Goal: Task Accomplishment & Management: Use online tool/utility

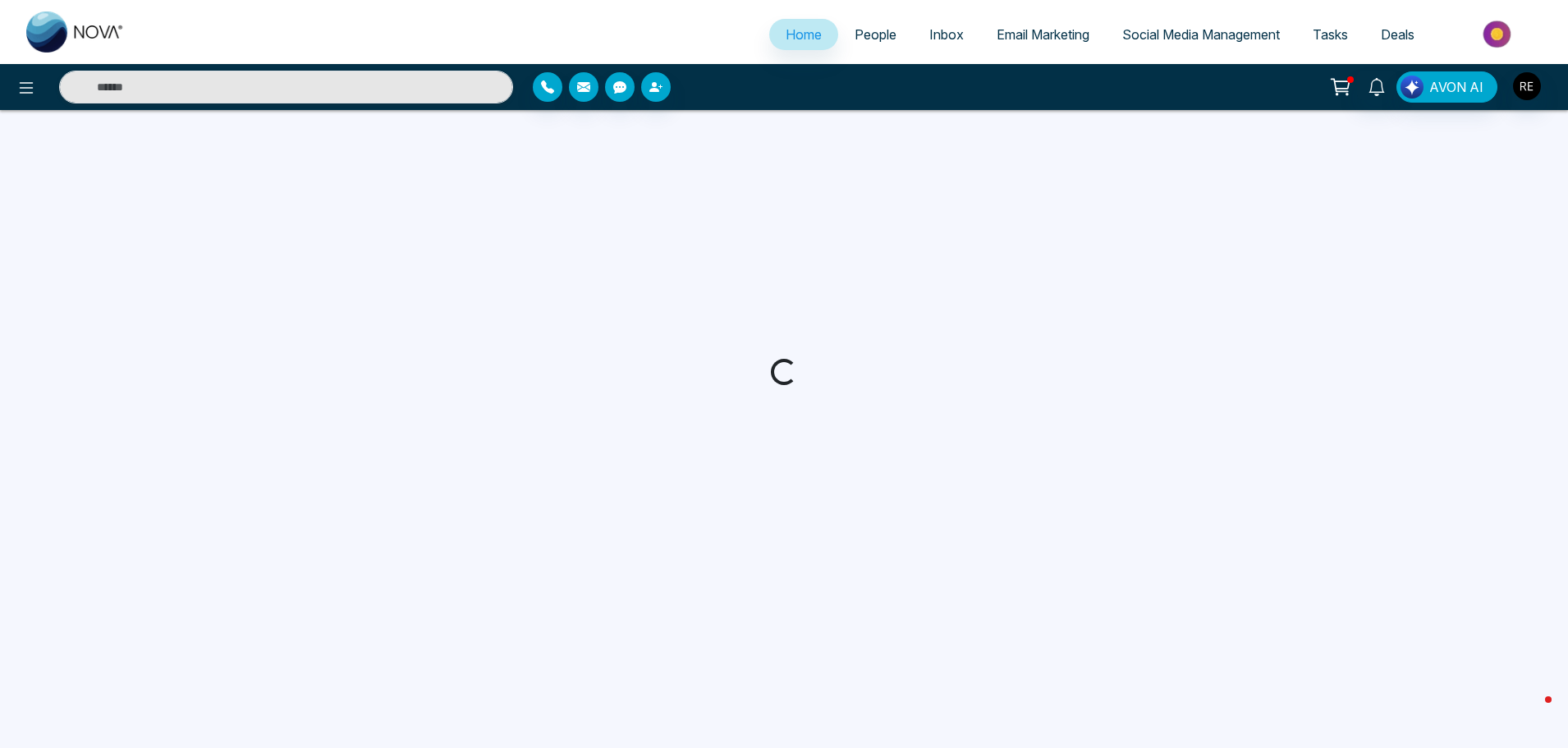
select select "*"
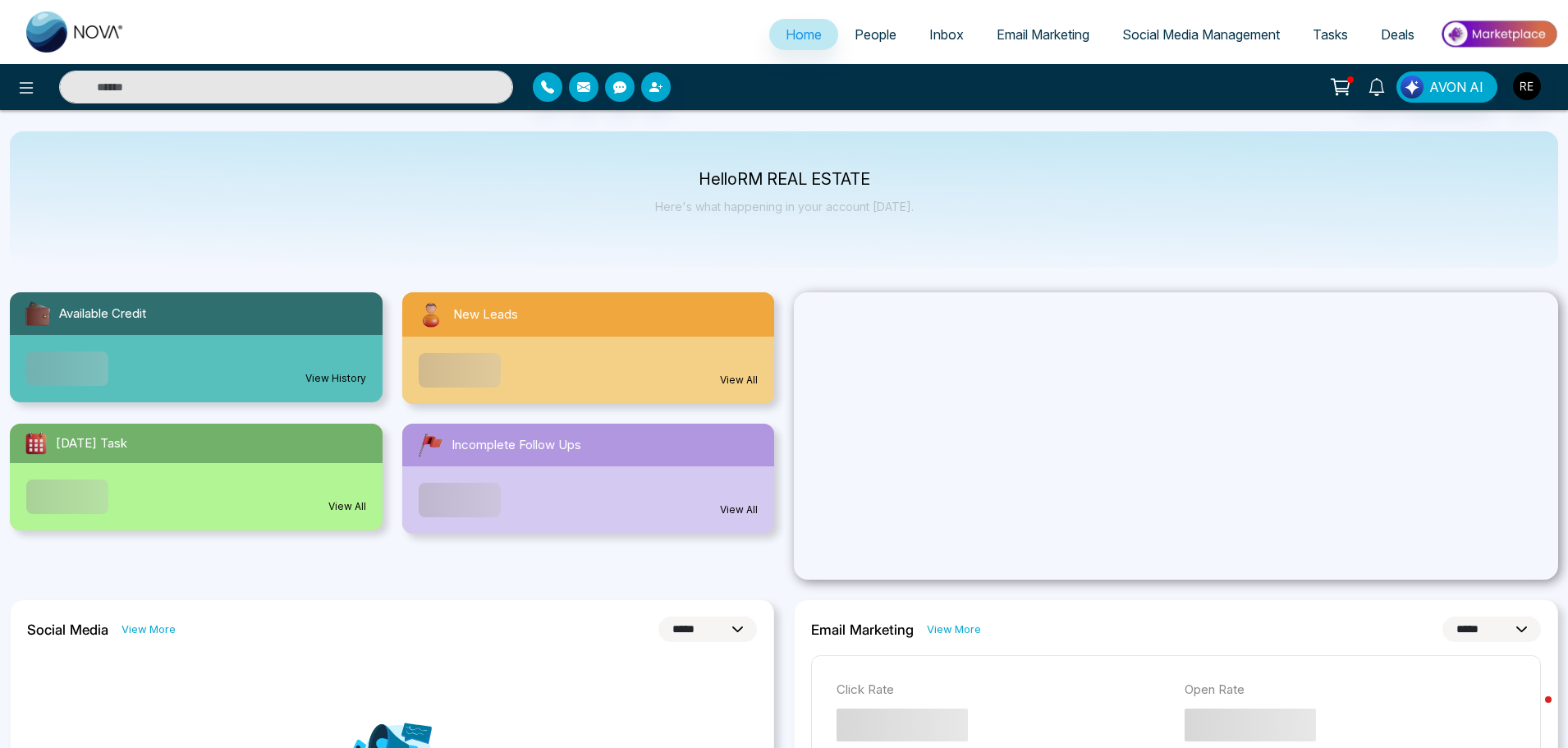
click at [1135, 37] on span "Social Media Management" at bounding box center [1201, 35] width 157 height 16
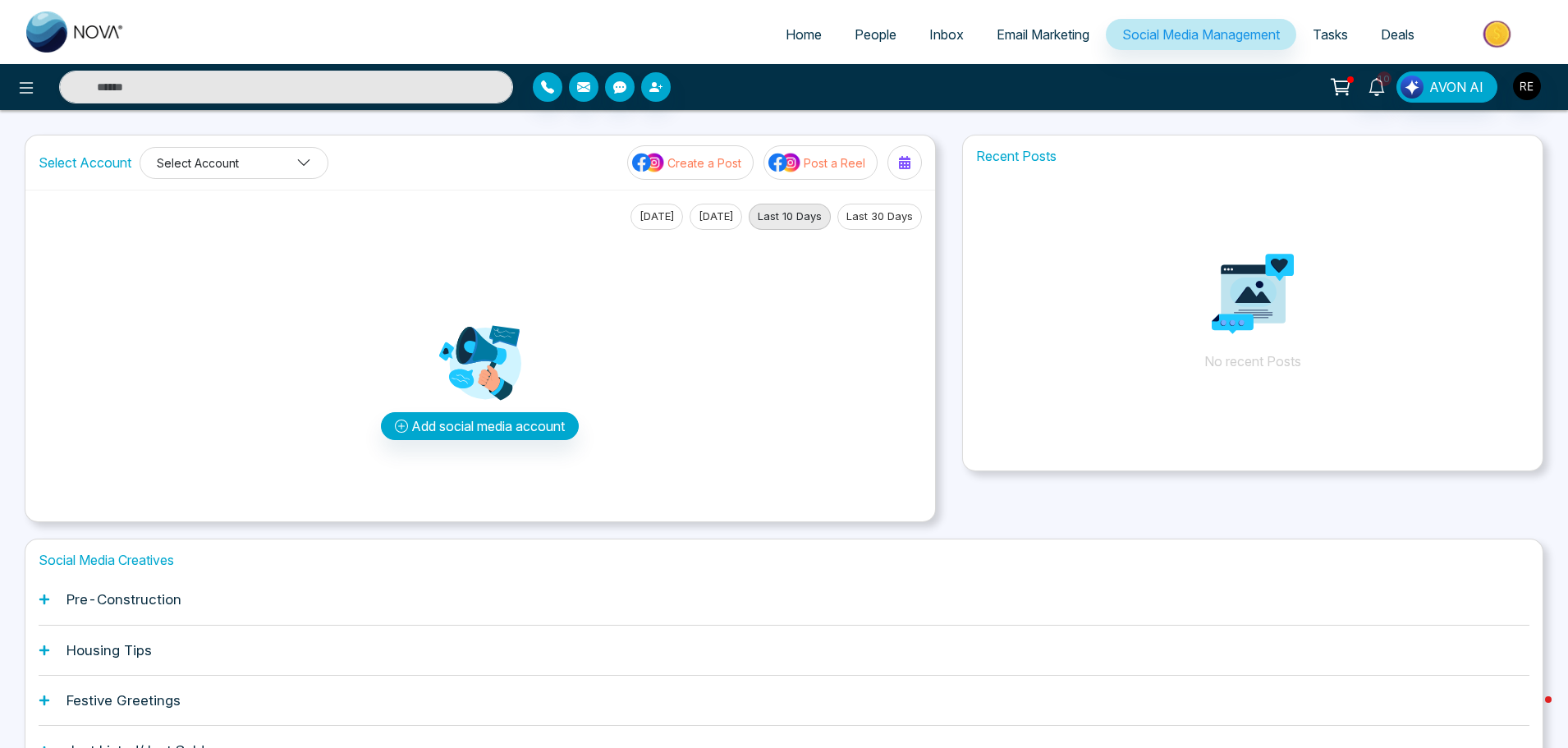
click at [204, 166] on button "Select Account" at bounding box center [234, 163] width 188 height 32
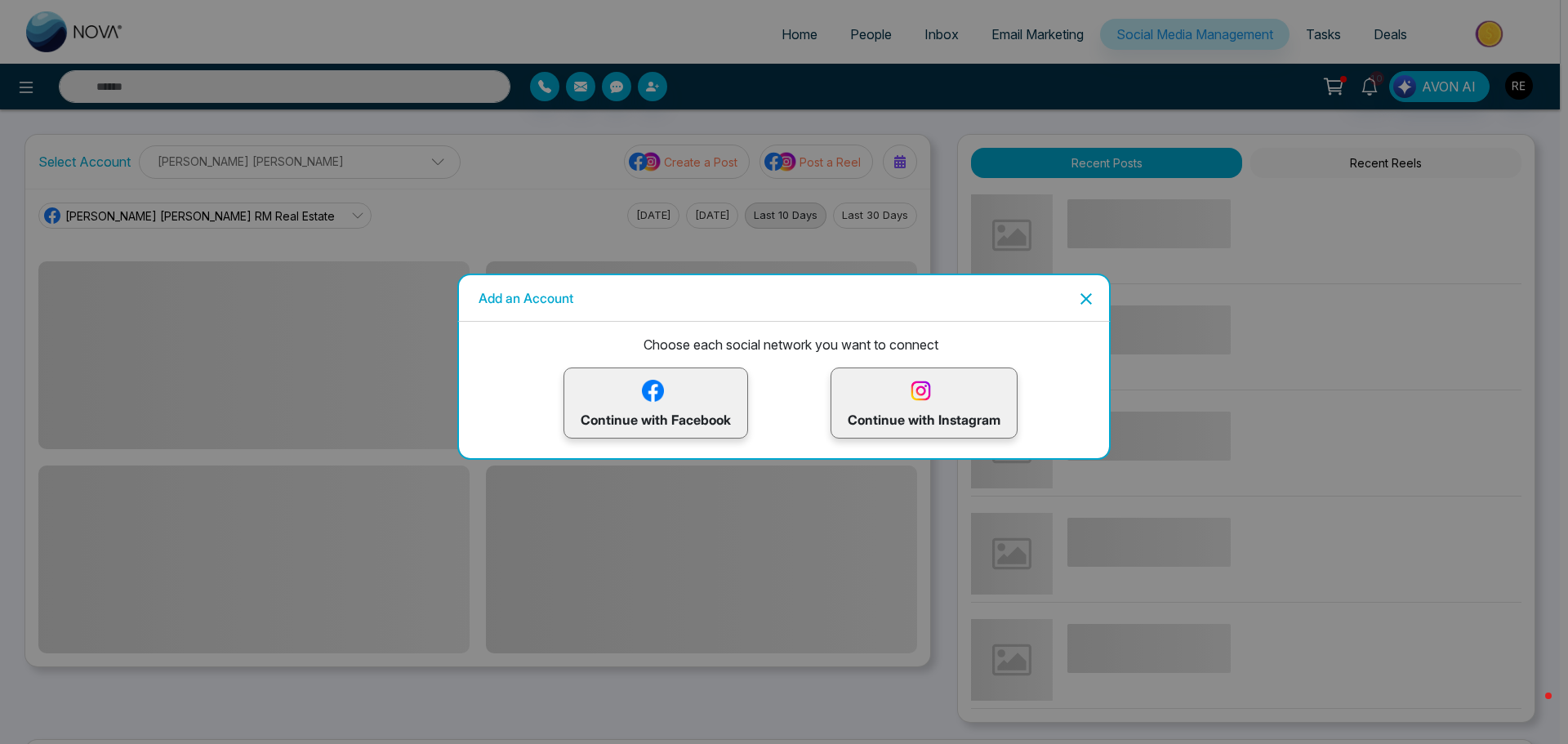
click at [1084, 302] on icon "Close" at bounding box center [1086, 298] width 12 height 12
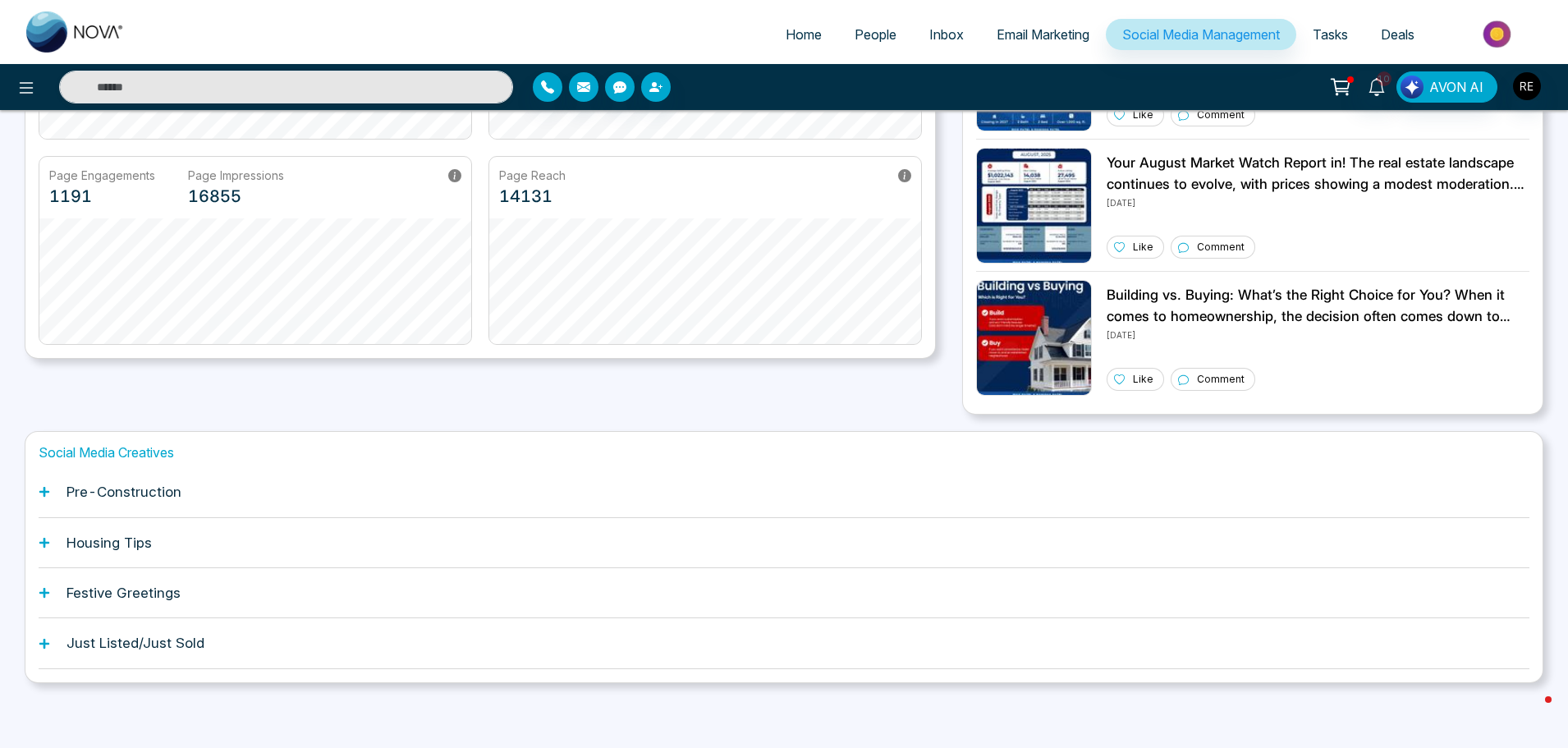
scroll to position [313, 0]
click at [156, 495] on h1 "Pre-Construction" at bounding box center [124, 491] width 115 height 16
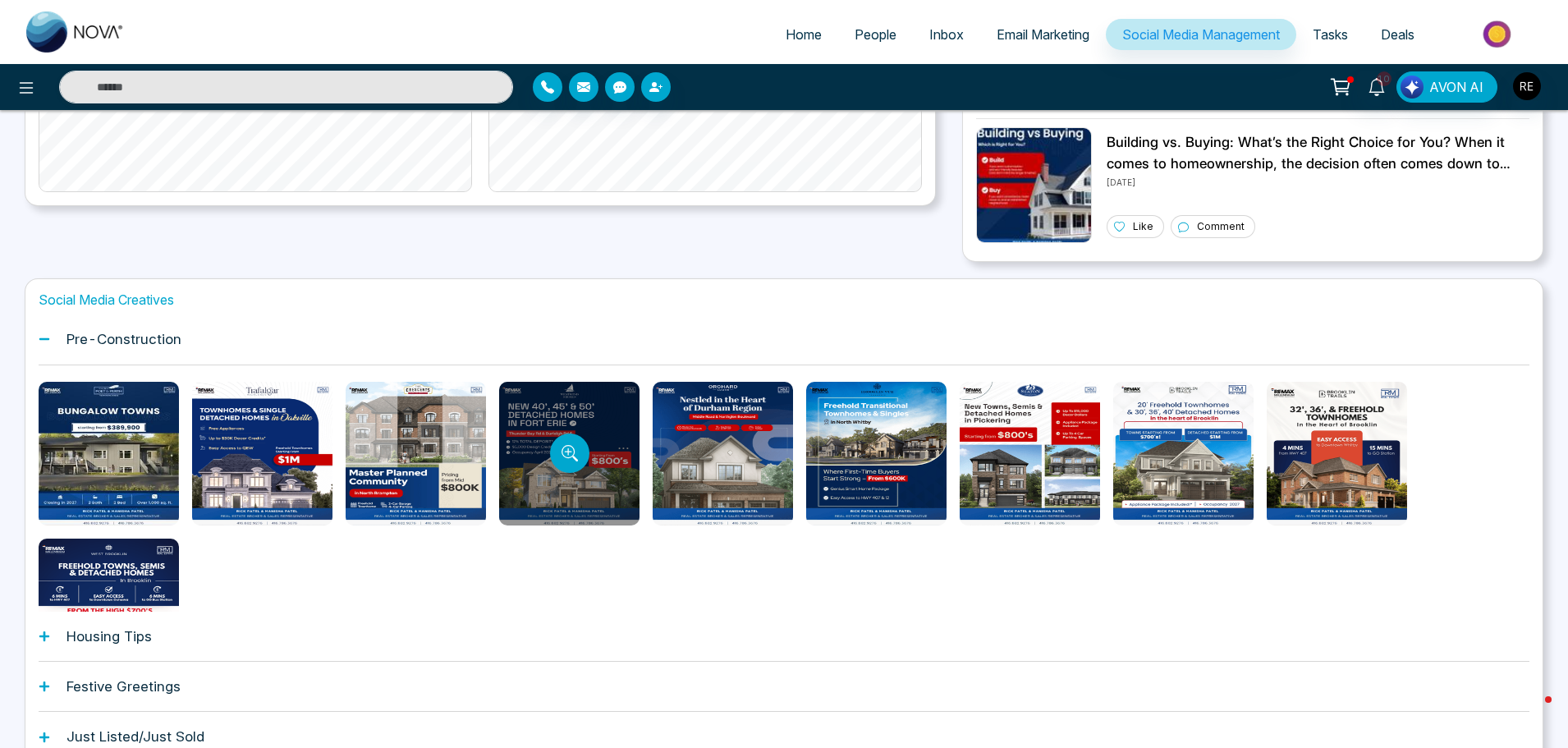
scroll to position [476, 0]
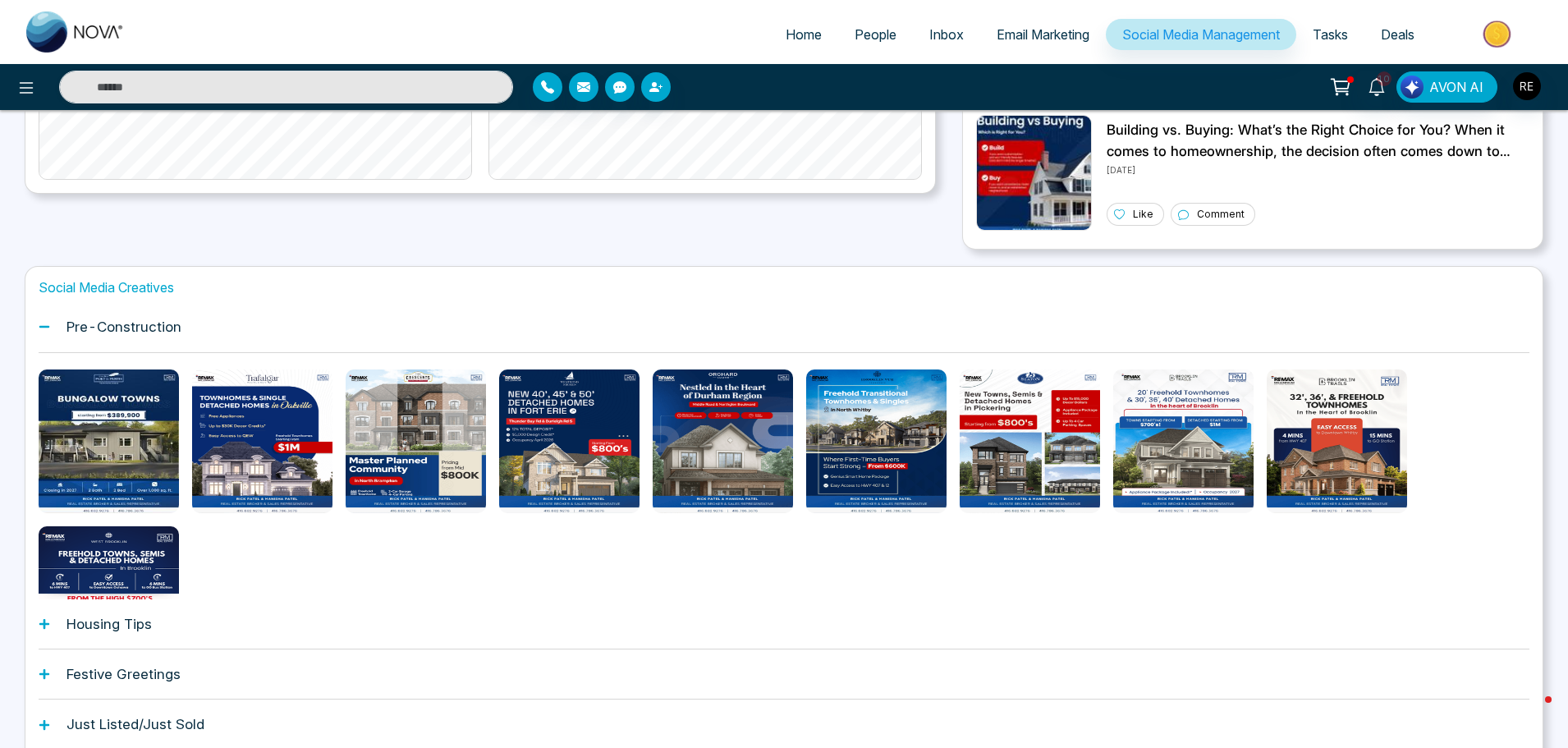
click at [37, 628] on div "Social Media Creatives Pre-Construction Housing Tips Festive Greetings Just Lis…" at bounding box center [784, 515] width 1519 height 498
click at [44, 622] on icon at bounding box center [44, 624] width 10 height 10
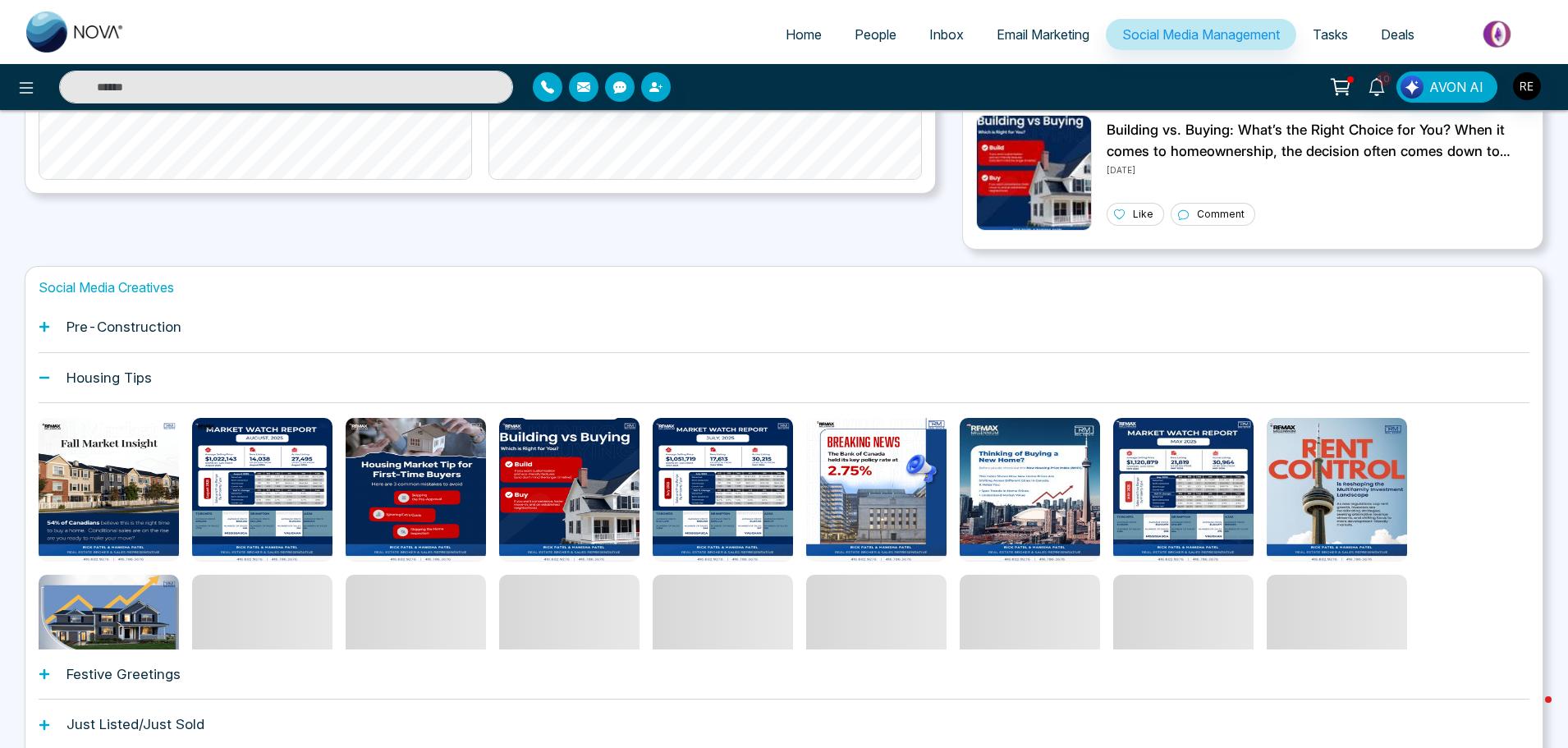
scroll to position [0, 0]
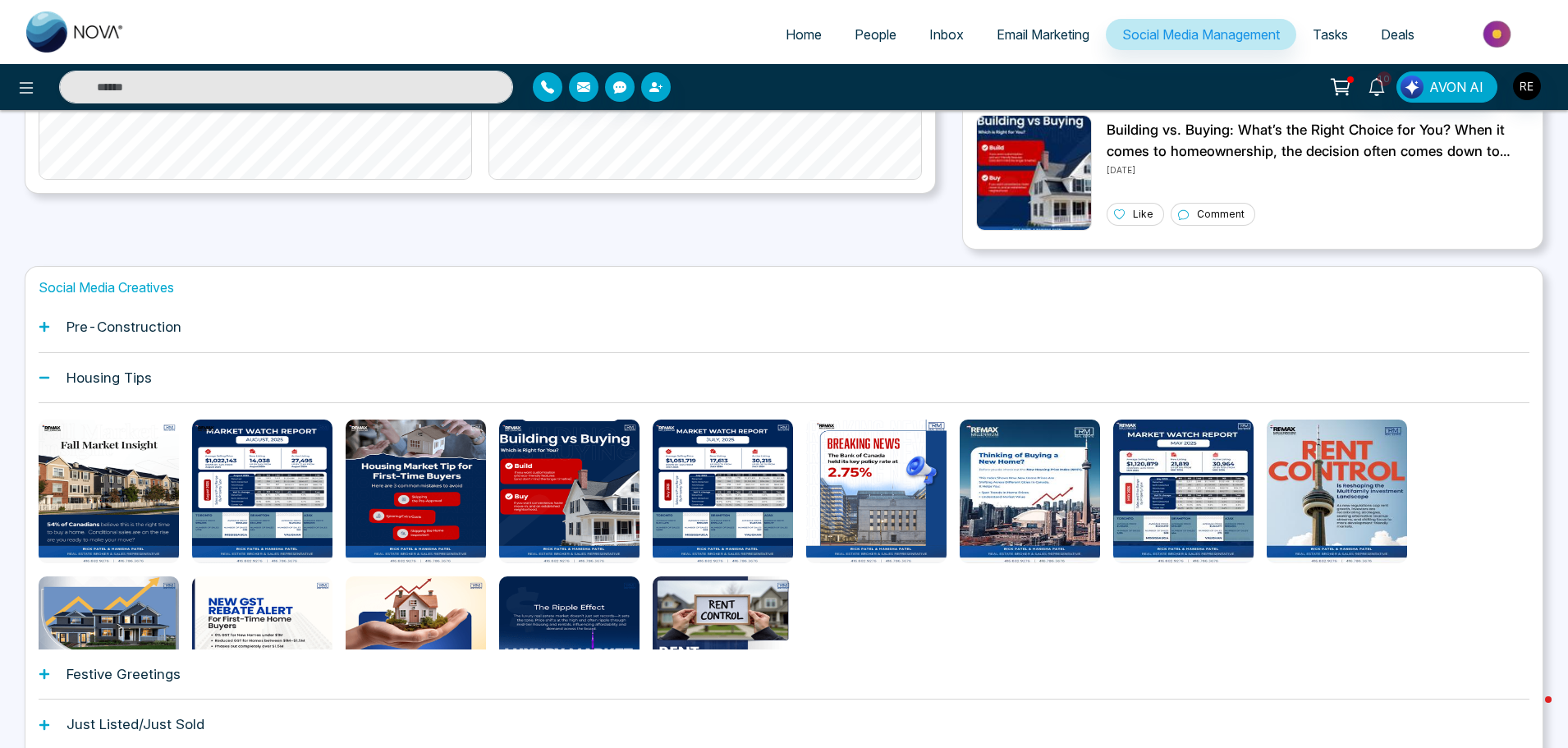
click at [42, 674] on icon at bounding box center [44, 674] width 10 height 10
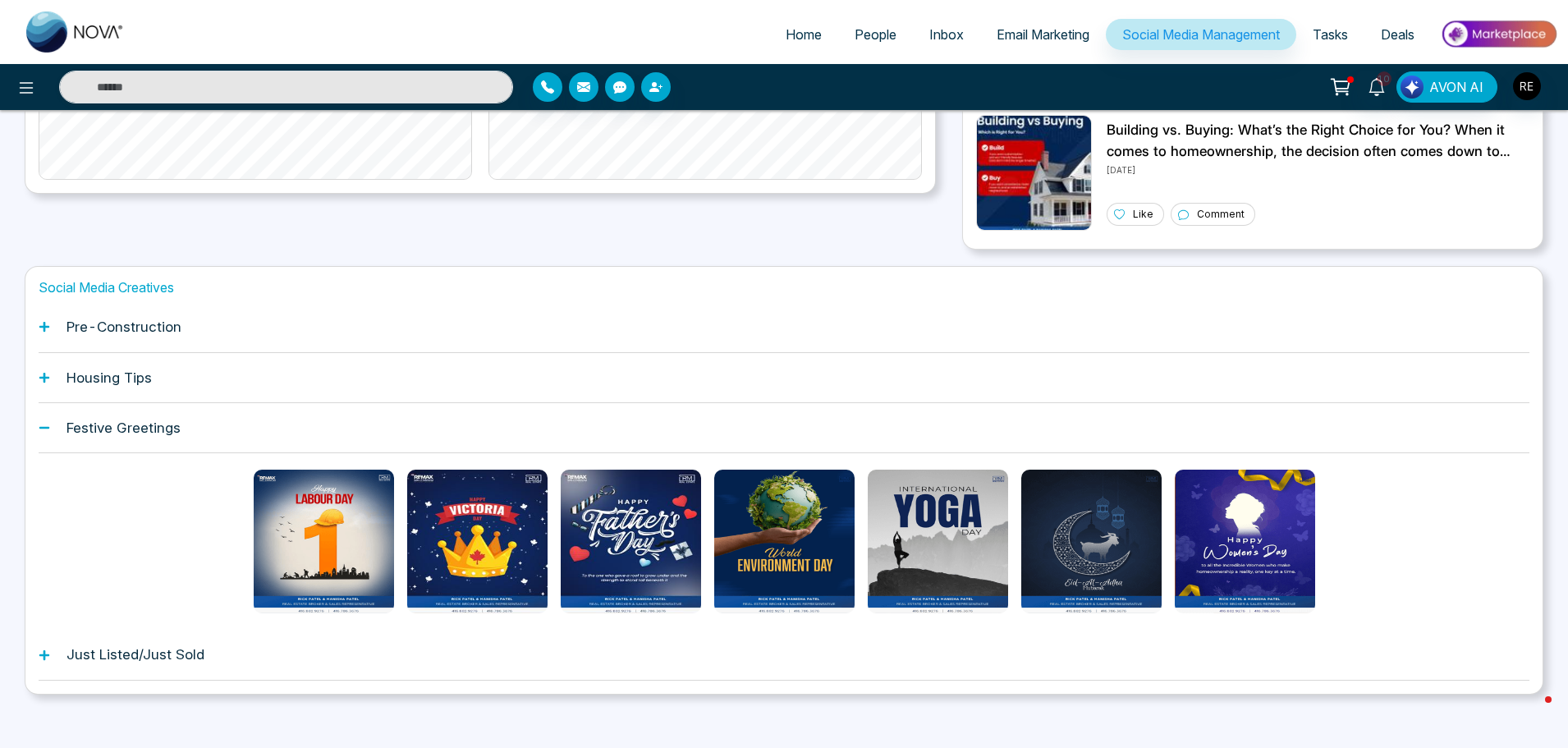
click at [48, 658] on icon at bounding box center [44, 655] width 12 height 12
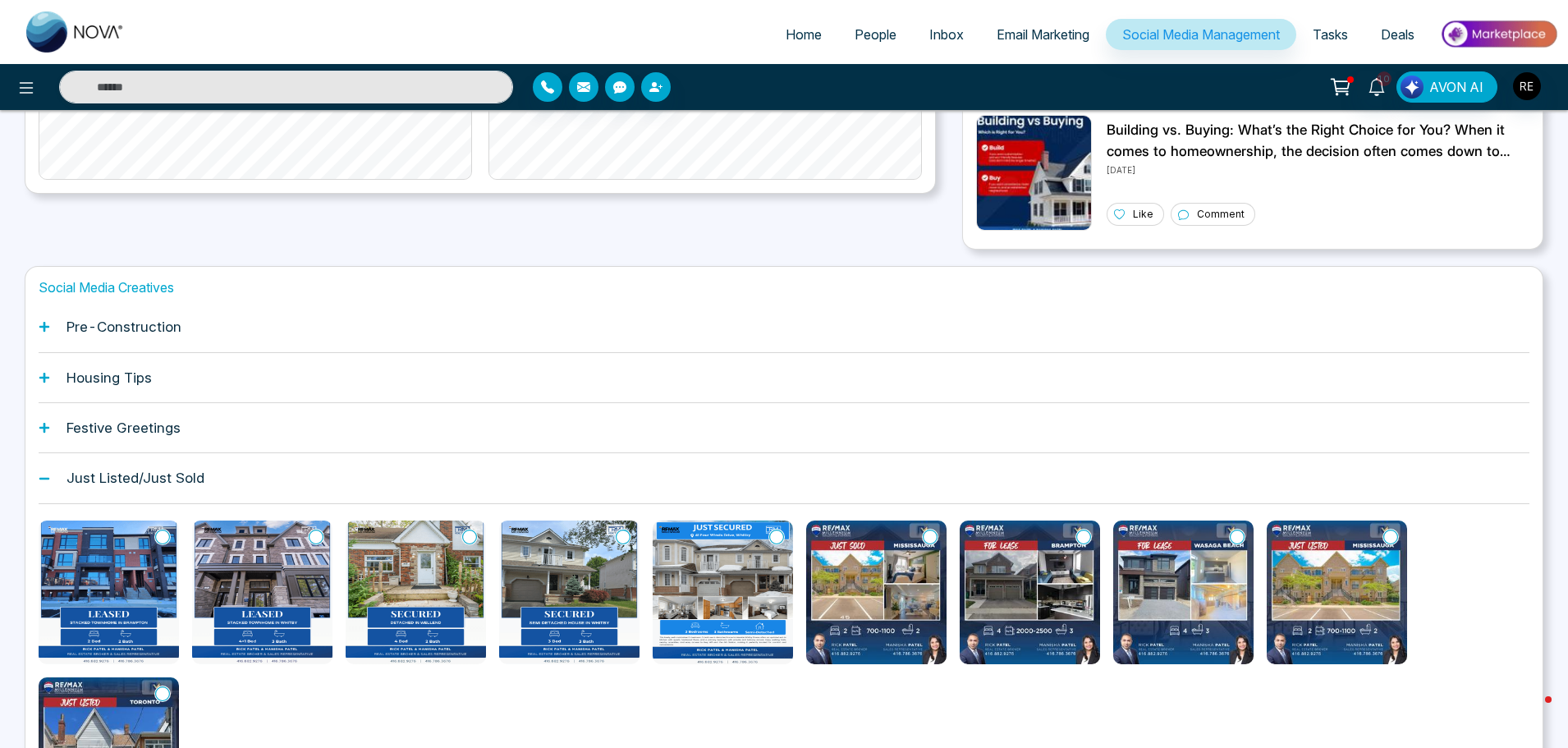
click at [44, 327] on icon at bounding box center [44, 326] width 10 height 10
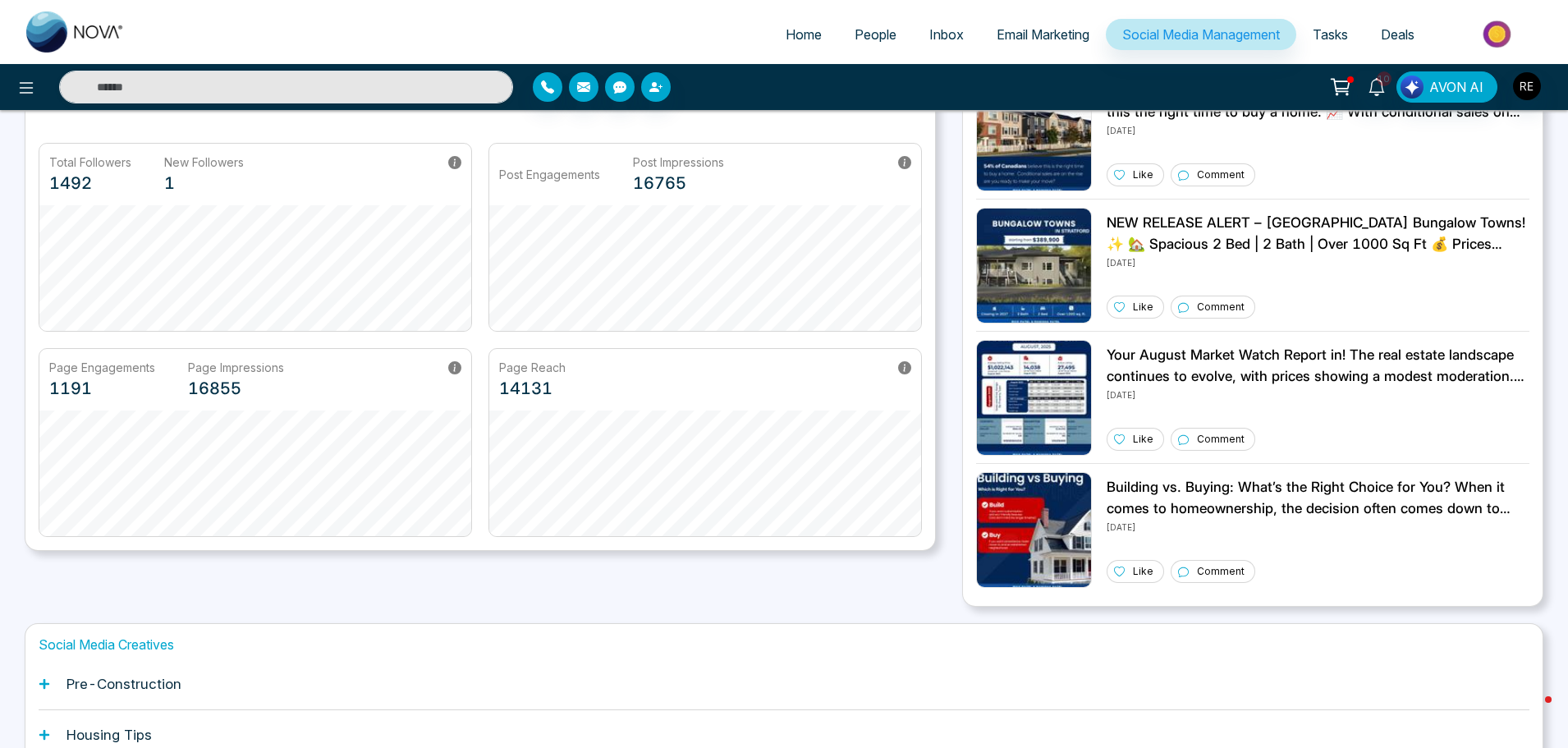
scroll to position [313, 0]
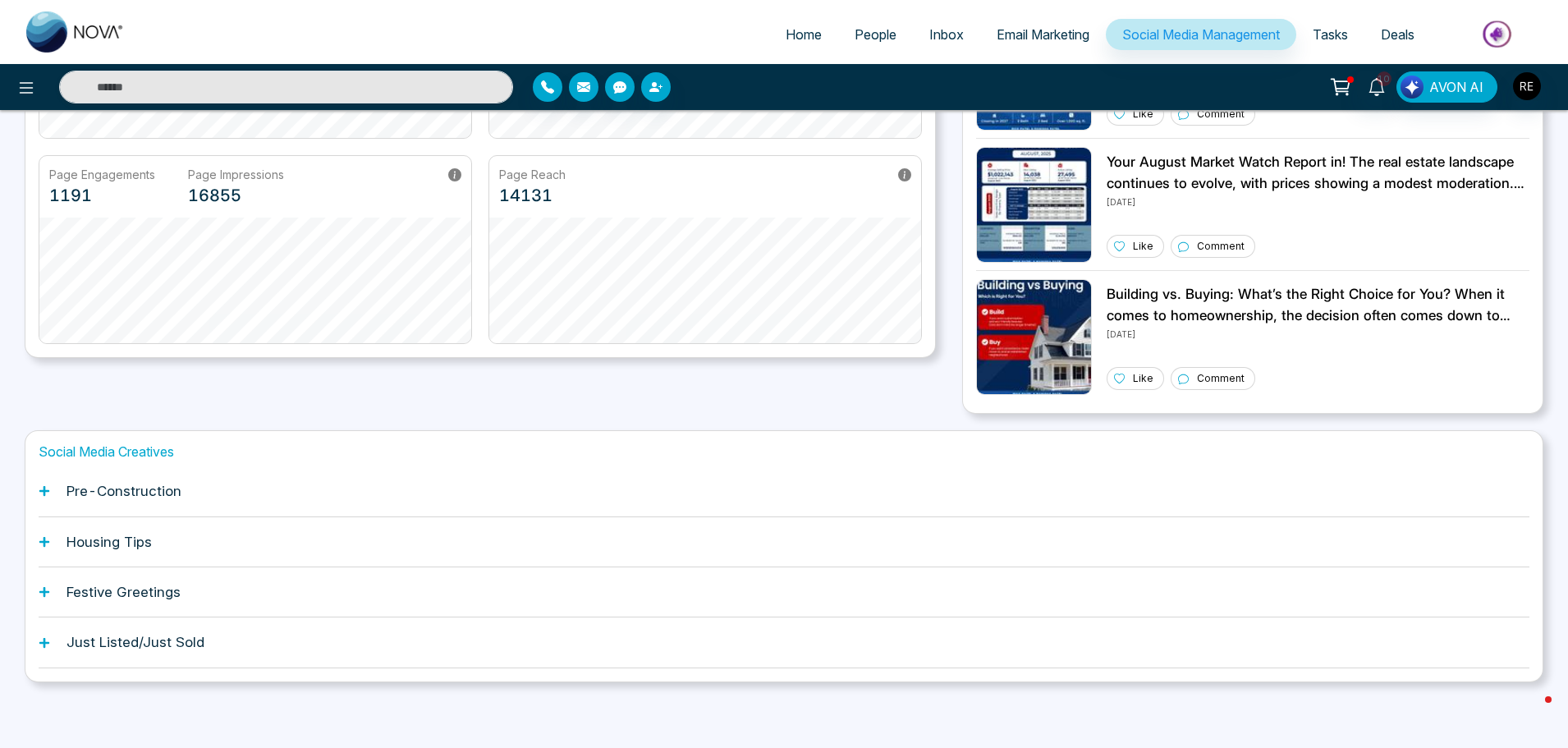
click at [43, 491] on icon at bounding box center [44, 490] width 10 height 10
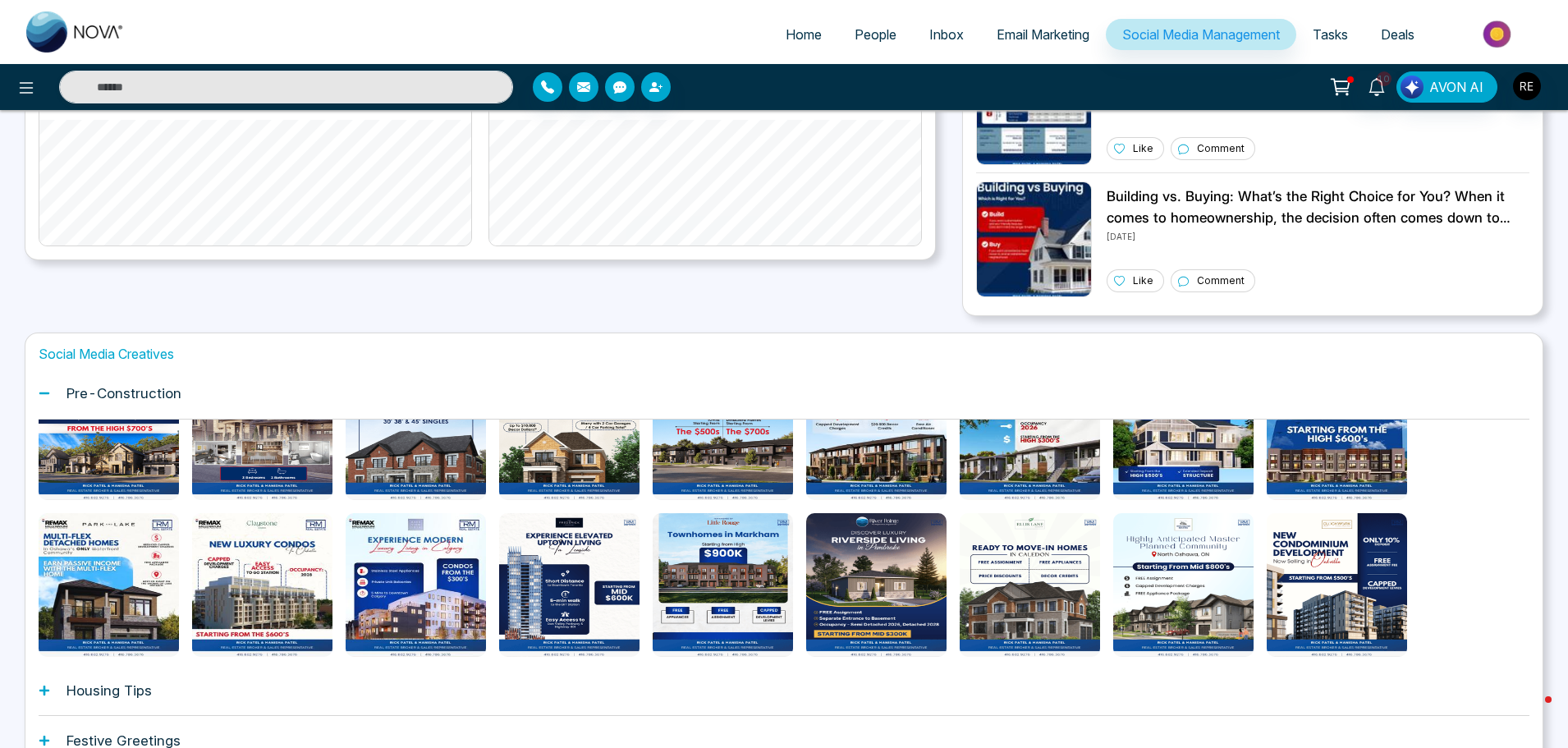
scroll to position [401, 0]
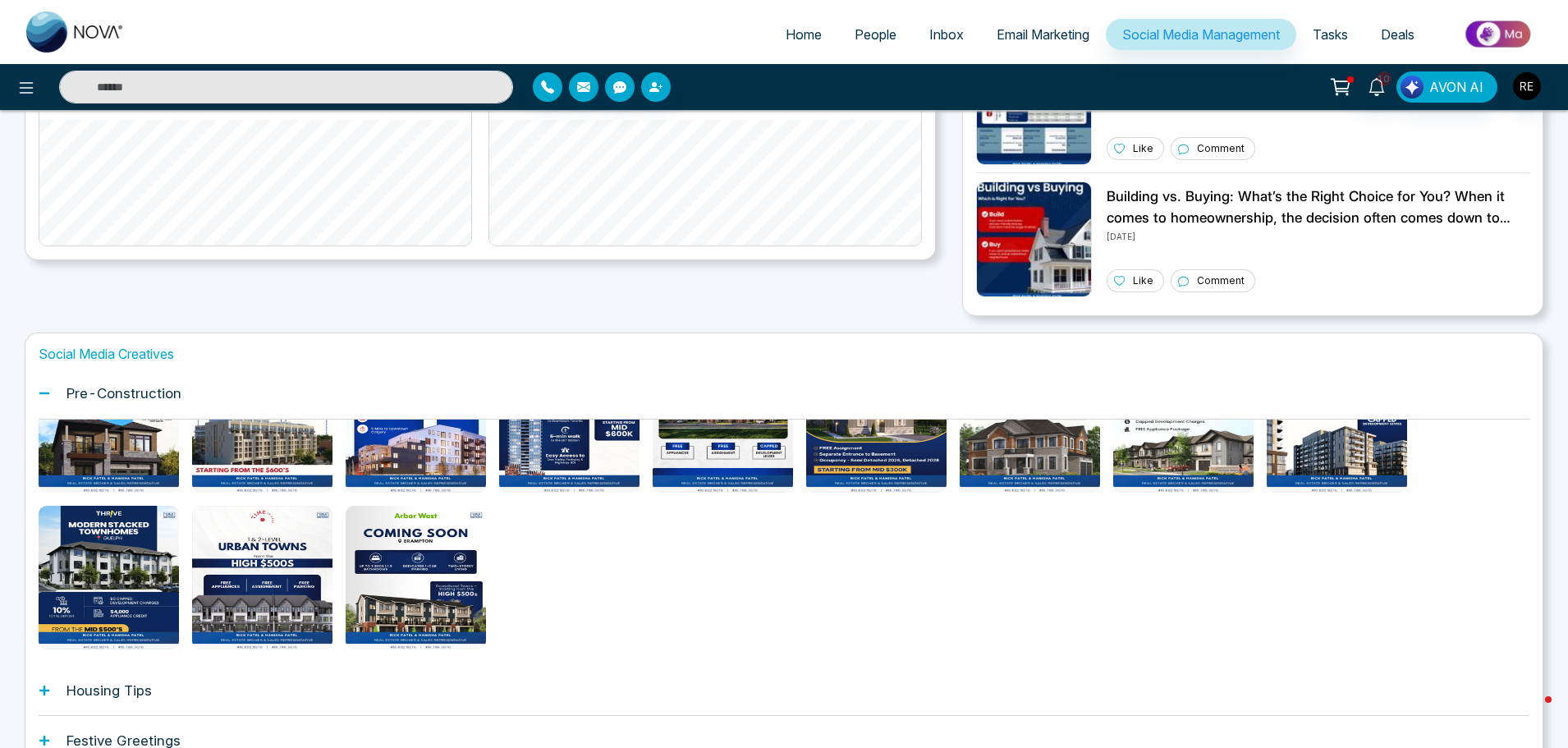
click at [46, 689] on icon at bounding box center [44, 689] width 10 height 10
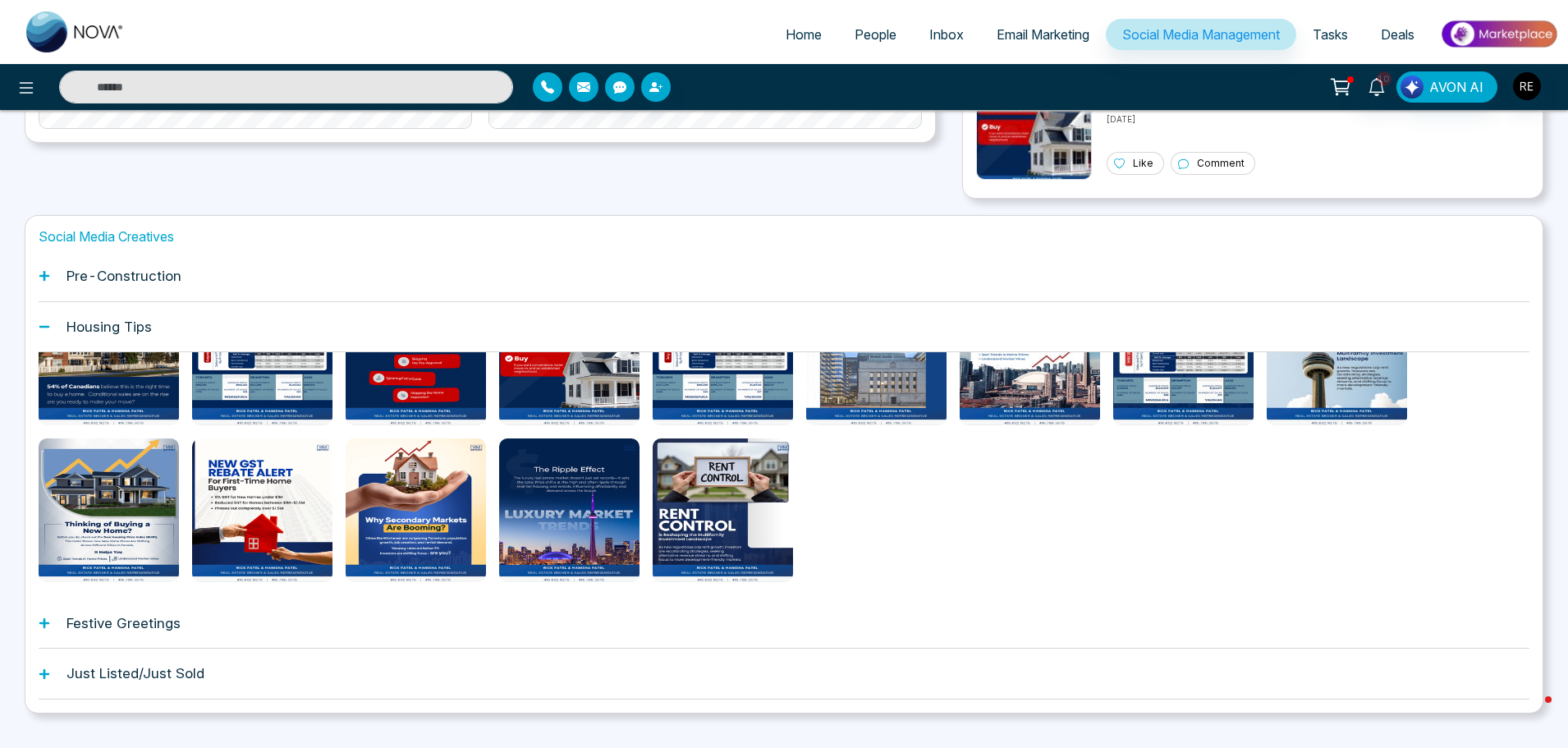
scroll to position [559, 0]
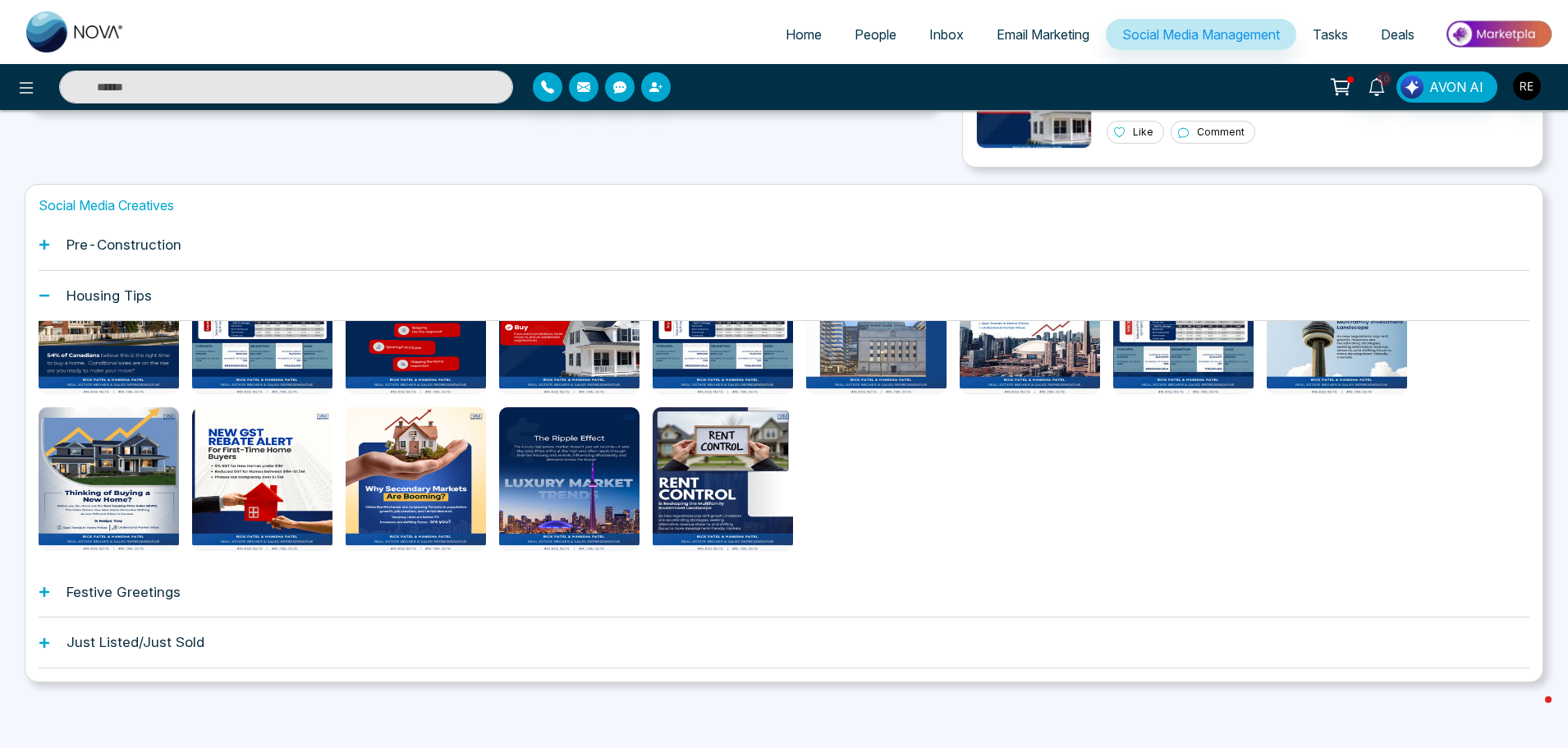
click at [43, 599] on div "Festive Greetings" at bounding box center [784, 592] width 1491 height 50
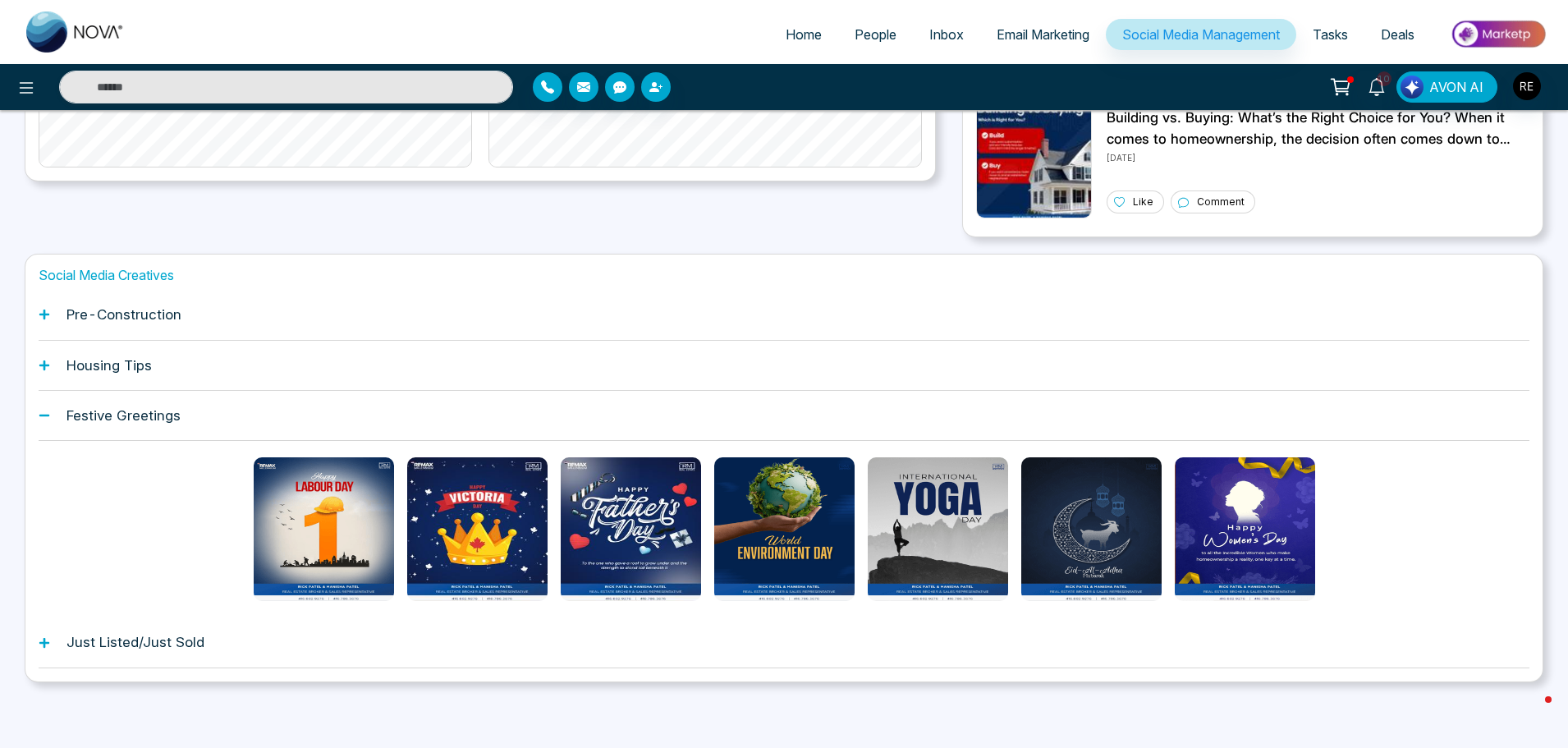
scroll to position [489, 0]
click at [39, 645] on icon at bounding box center [44, 643] width 12 height 12
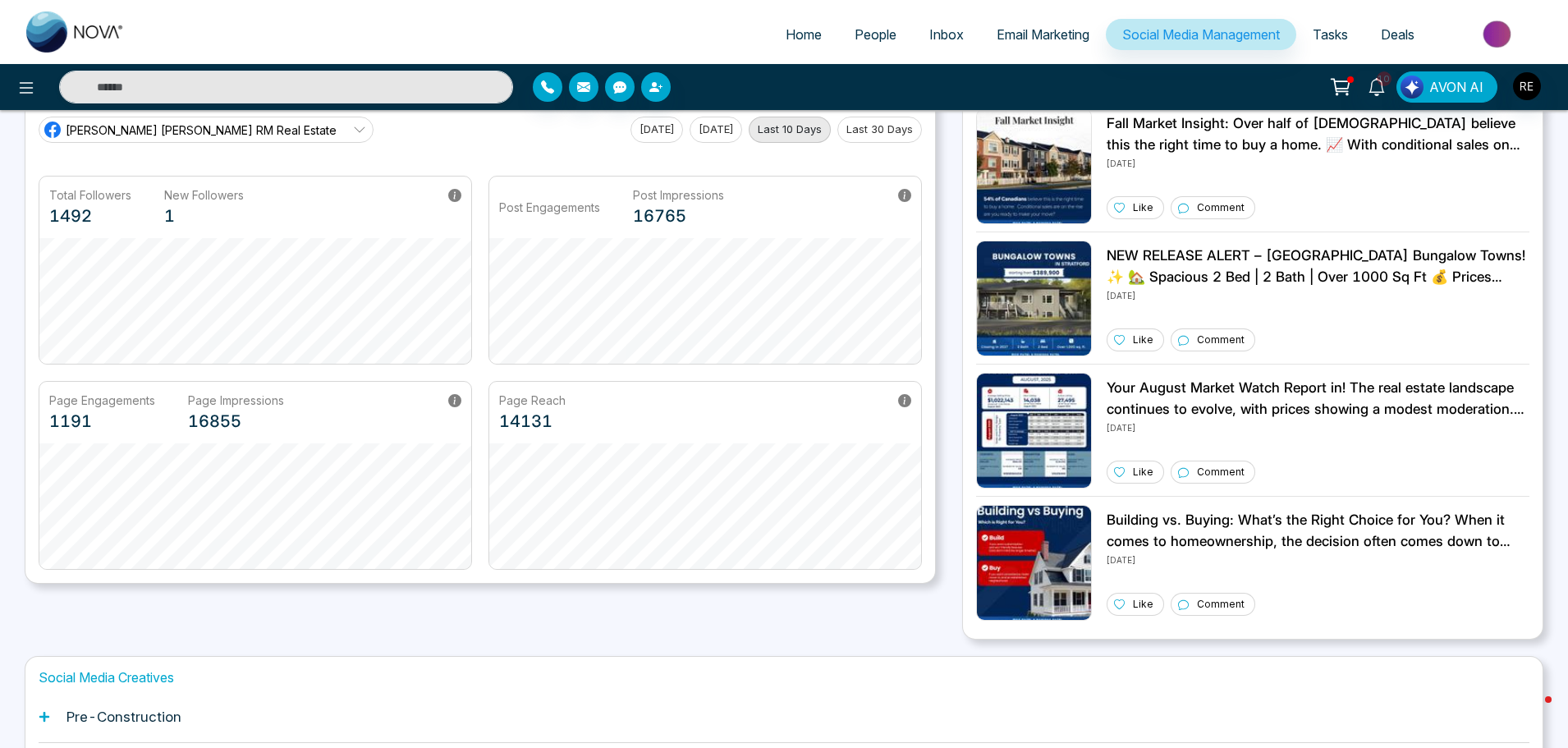
scroll to position [411, 0]
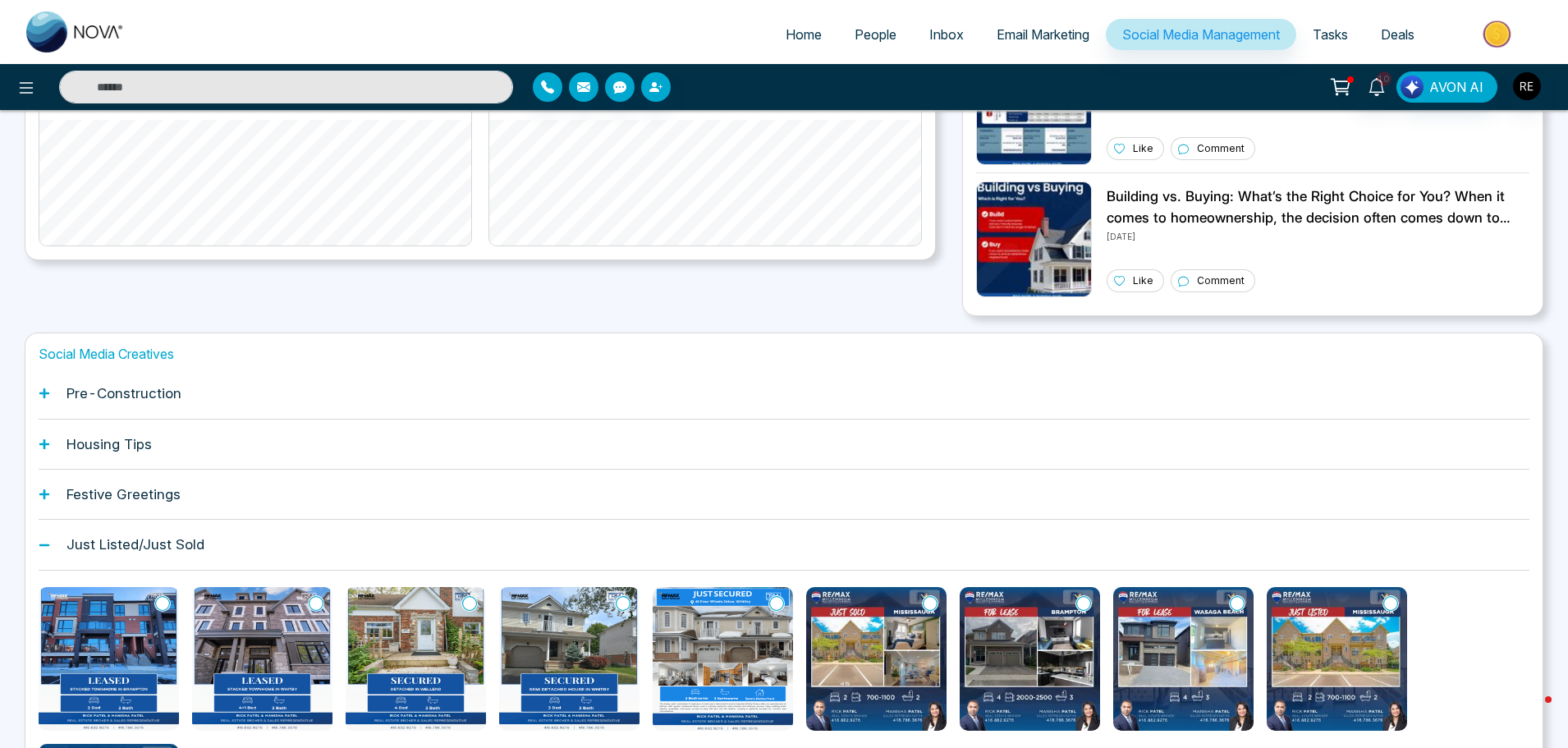
drag, startPoint x: 41, startPoint y: 542, endPoint x: 198, endPoint y: 605, distance: 169.2
click at [42, 542] on icon at bounding box center [44, 545] width 12 height 12
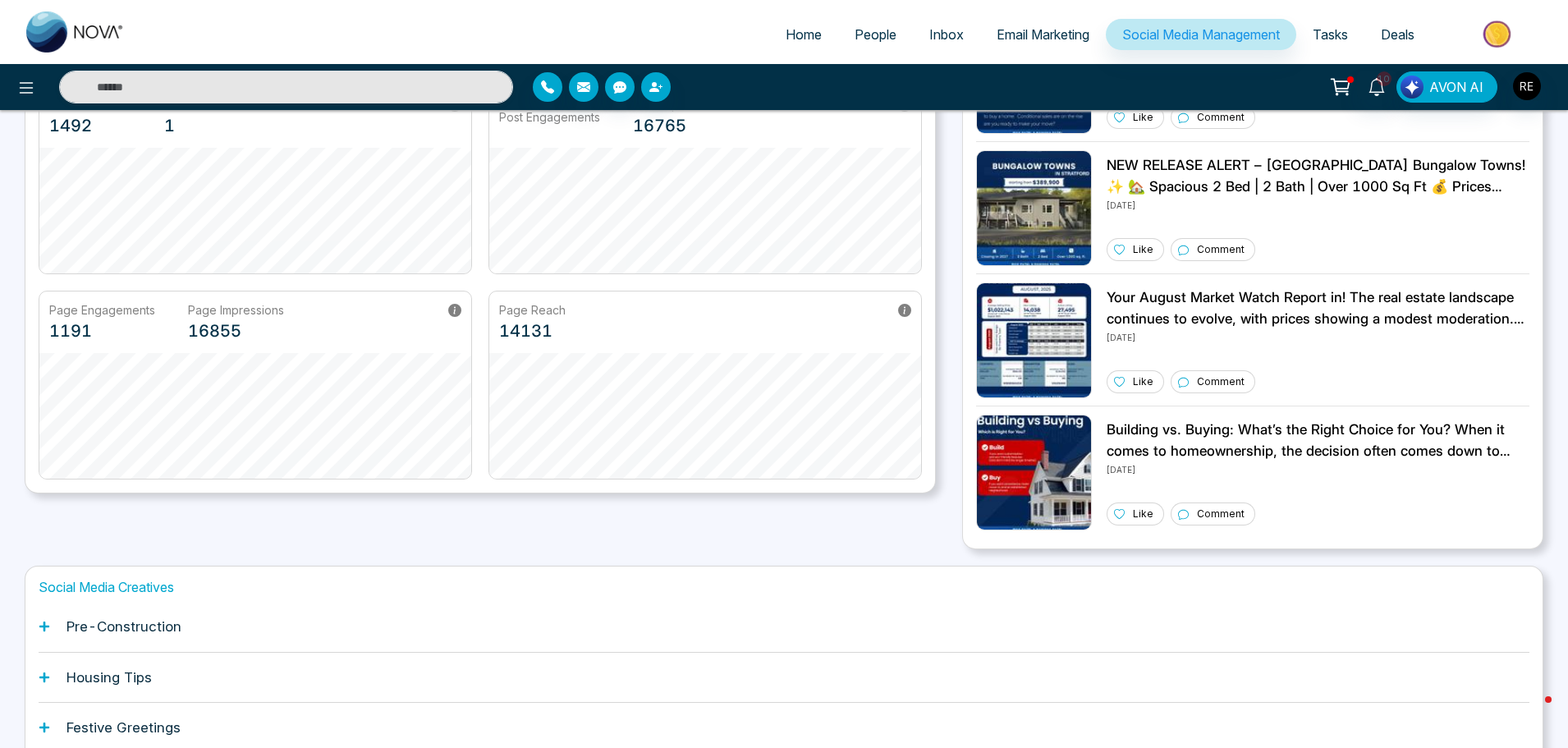
scroll to position [0, 0]
